Goal: Find specific page/section: Find specific page/section

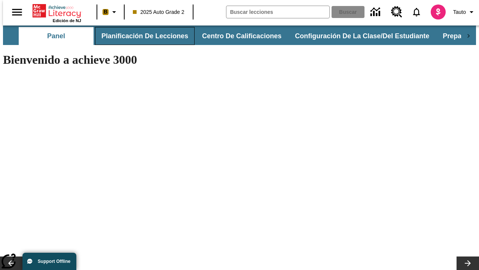
click at [140, 36] on button "Planificación de lecciones" at bounding box center [145, 36] width 100 height 18
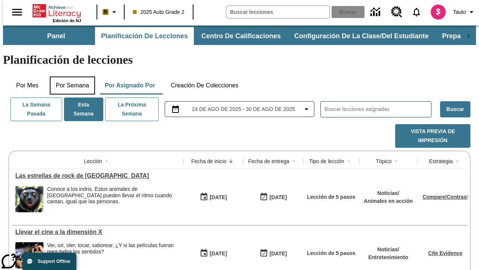
click at [70, 76] on button "Por semana" at bounding box center [72, 85] width 45 height 18
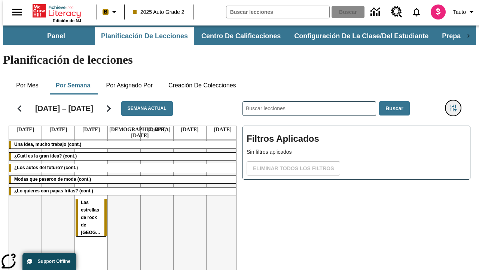
click at [456, 104] on icon "Menú lateral de filtros" at bounding box center [453, 107] width 7 height 7
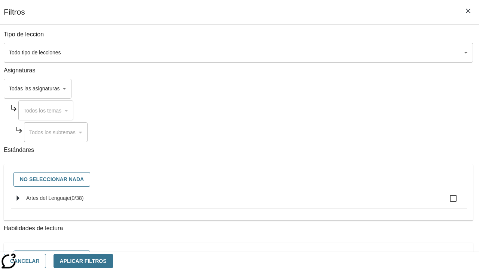
click at [330, 52] on body "[MEDICAL_DATA] al contenido principal Edición de NJ B 2025 Auto Grade 2 Buscar …" at bounding box center [239, 185] width 473 height 320
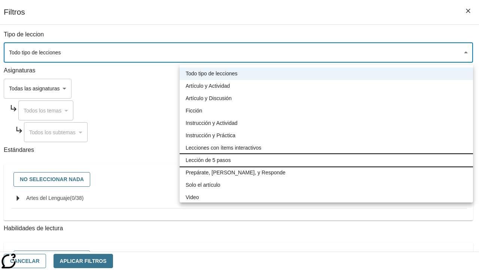
click at [326, 160] on li "Lección de 5 pasos" at bounding box center [327, 160] width 294 height 12
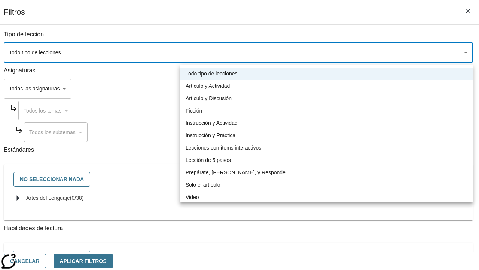
type input "1"
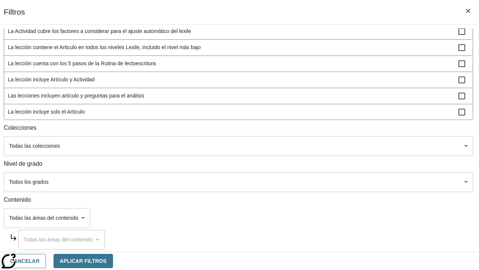
click at [329, 182] on body "[MEDICAL_DATA] al contenido principal Edición de NJ B 2025 Auto Grade 2 Buscar …" at bounding box center [239, 185] width 473 height 320
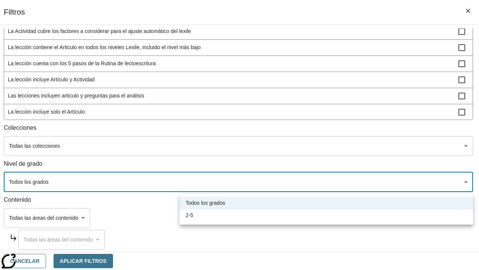
scroll to position [351, 1]
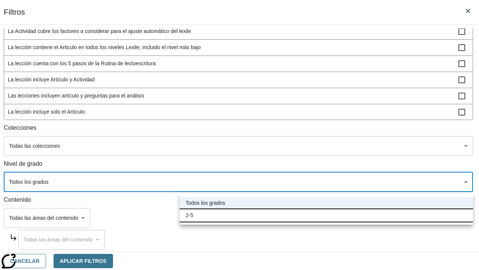
click at [326, 215] on li "2-5" at bounding box center [327, 215] width 294 height 12
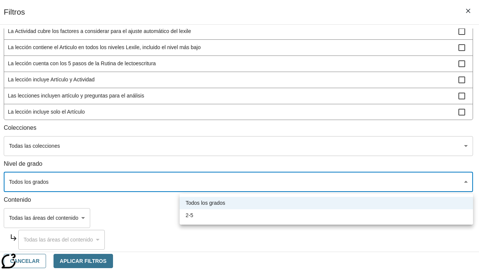
type input "1"
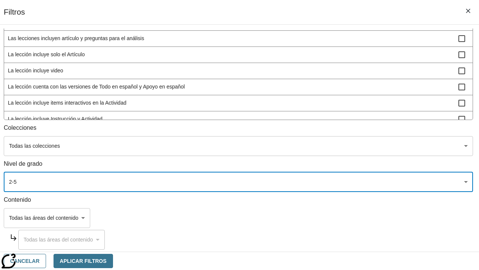
scroll to position [283, 1]
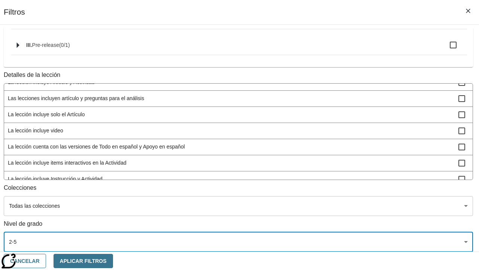
click at [329, 127] on span "La lección incluye video" at bounding box center [233, 131] width 451 height 8
checkbox input "true"
click at [113, 260] on button "Aplicar Filtros" at bounding box center [84, 260] width 60 height 15
